Goal: Task Accomplishment & Management: Use online tool/utility

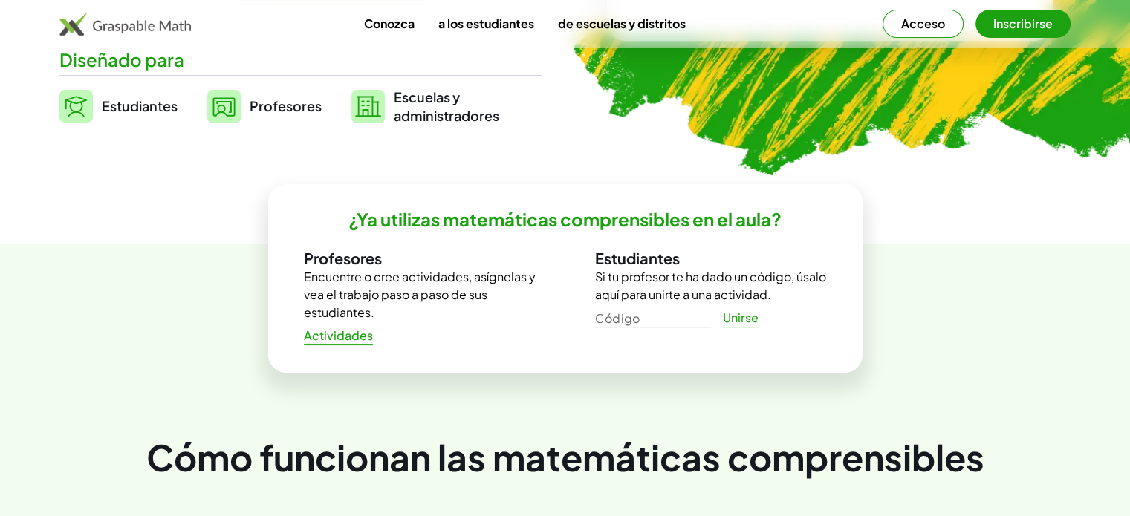
scroll to position [235, 0]
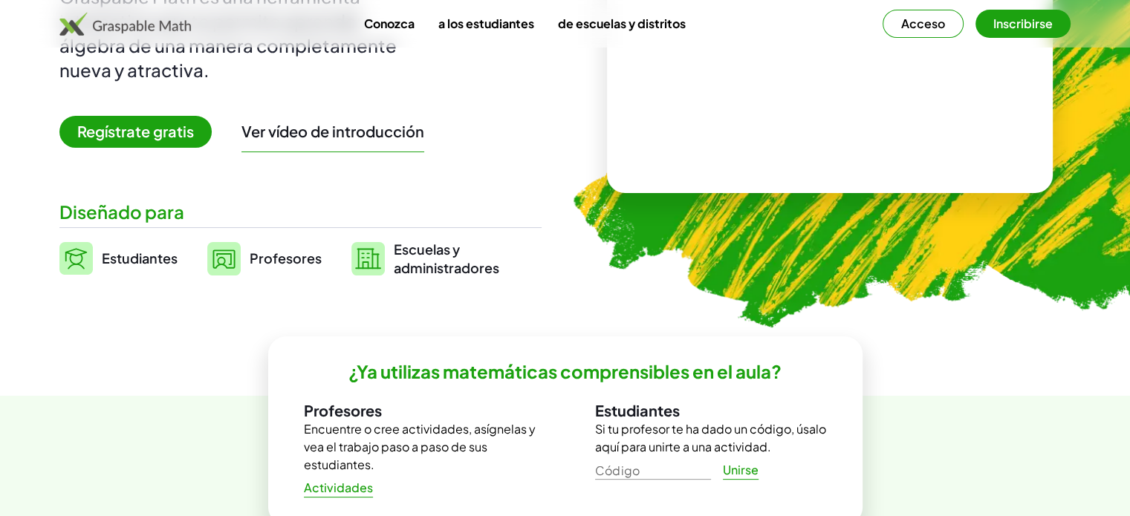
click at [98, 261] on link "Estudiantes" at bounding box center [118, 258] width 118 height 37
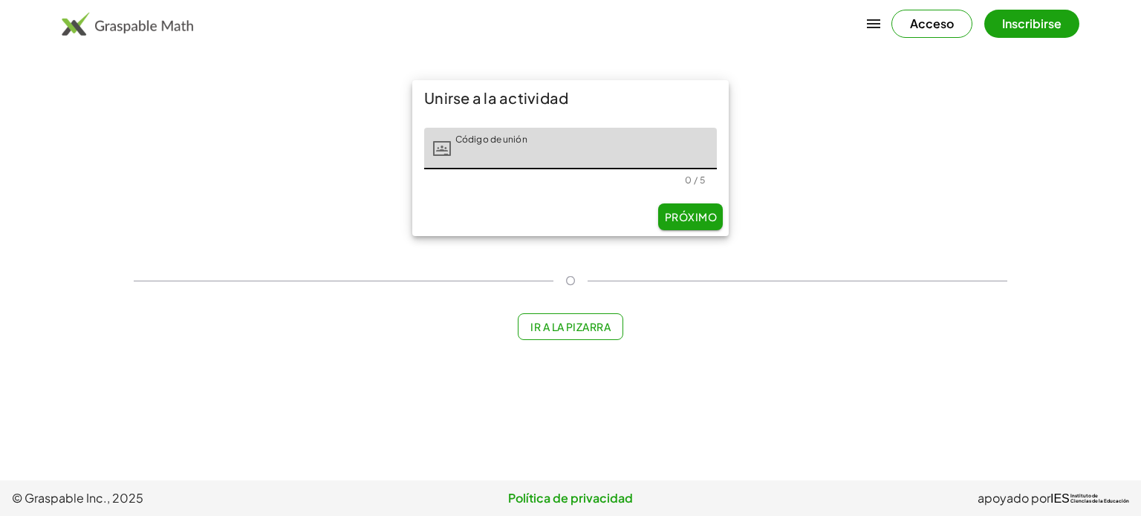
click at [697, 221] on font "Próximo" at bounding box center [691, 216] width 52 height 13
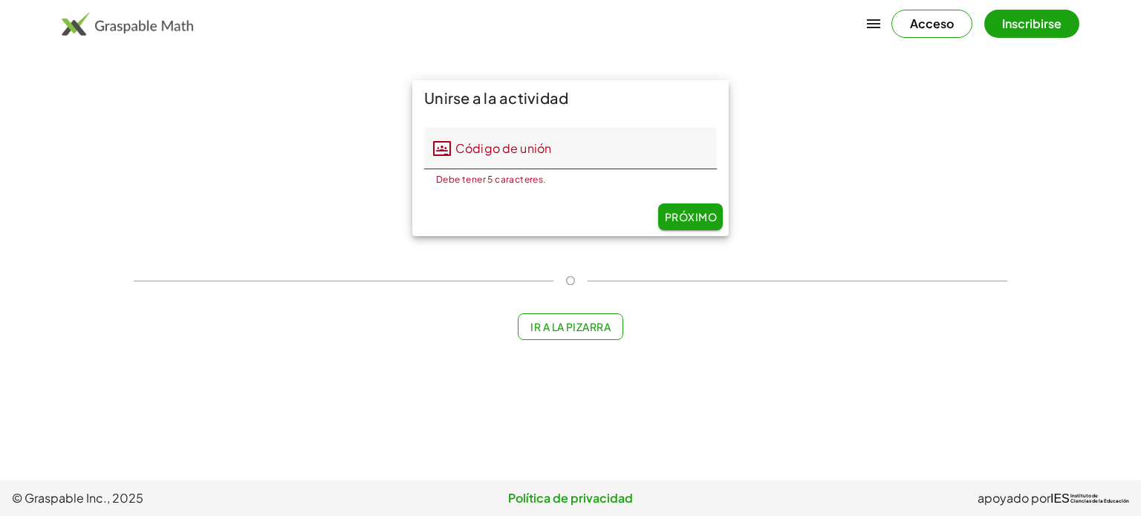
click at [576, 341] on div "Unirse a la actividad Código de unión Código de unión [PERSON_NAME] 5 caractere…" at bounding box center [570, 210] width 891 height 278
click at [576, 340] on div "Unirse a la actividad Código de unión Código de unión [PERSON_NAME] 5 caractere…" at bounding box center [570, 210] width 891 height 278
click at [588, 332] on font "Ir a la pizarra" at bounding box center [570, 326] width 80 height 13
